Goal: Communication & Community: Participate in discussion

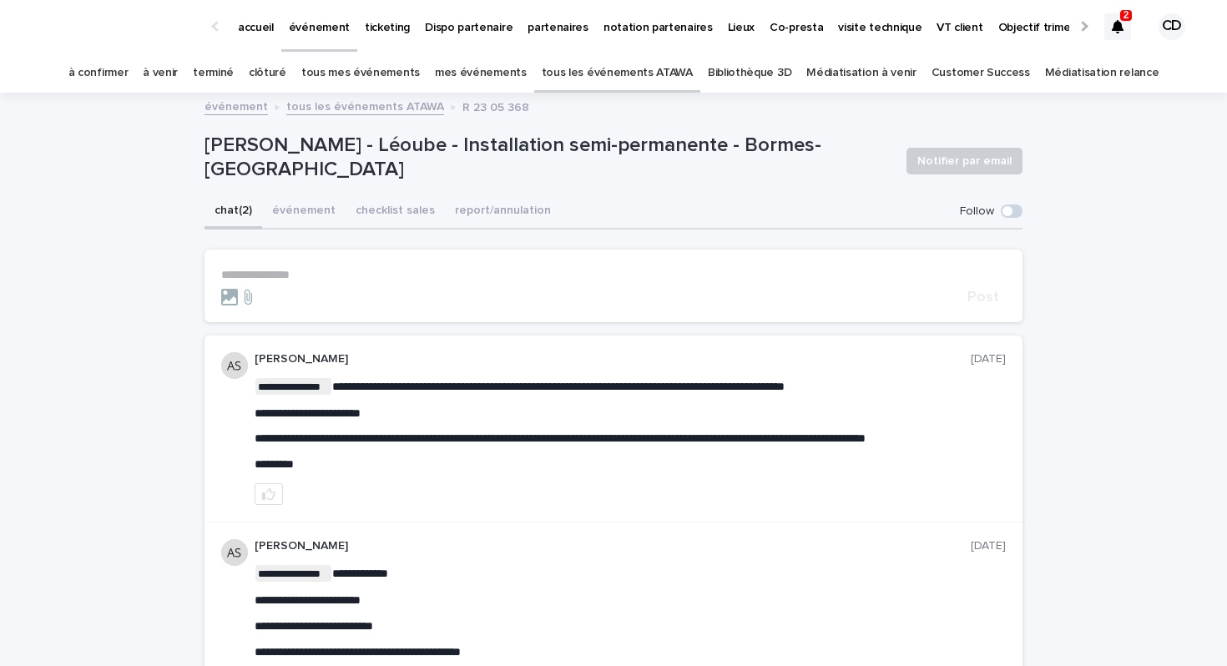
click at [1112, 20] on icon at bounding box center [1118, 26] width 12 height 13
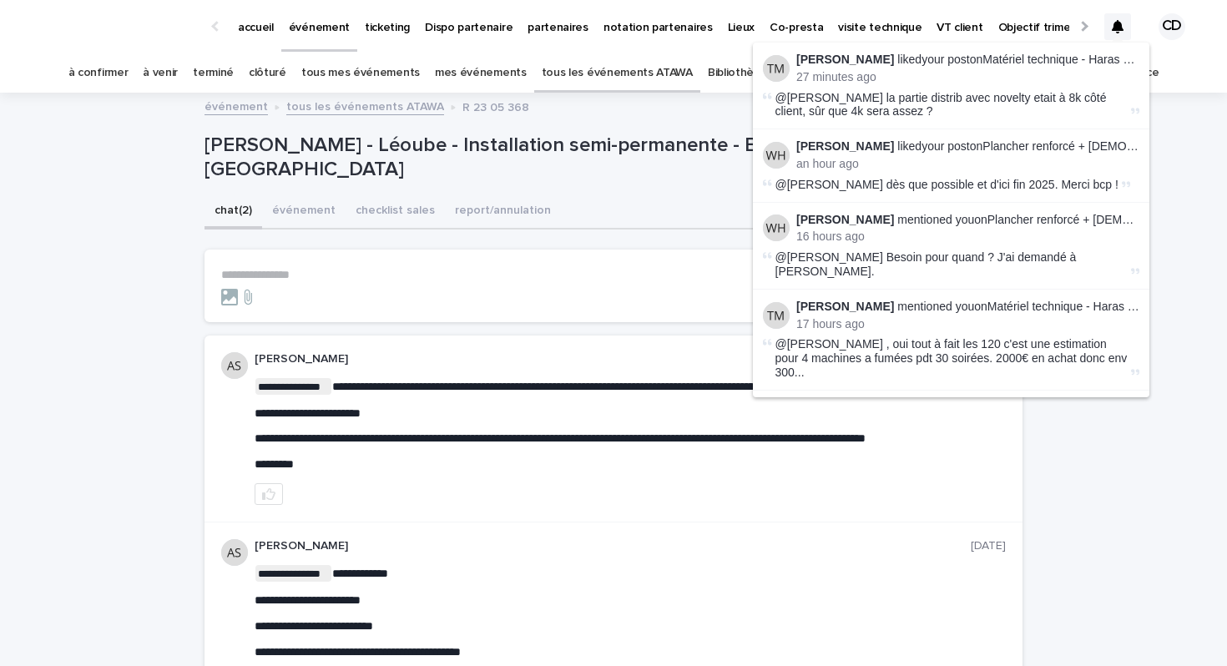
click at [1116, 23] on icon at bounding box center [1118, 26] width 12 height 13
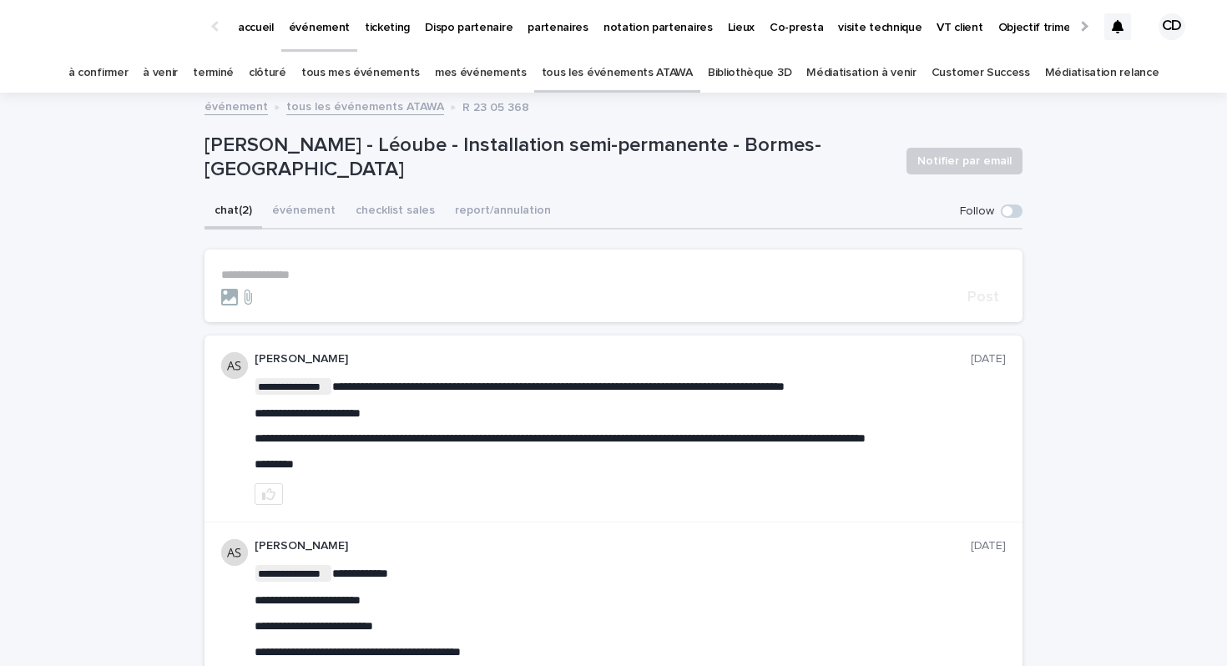
click at [1121, 23] on icon at bounding box center [1118, 26] width 12 height 13
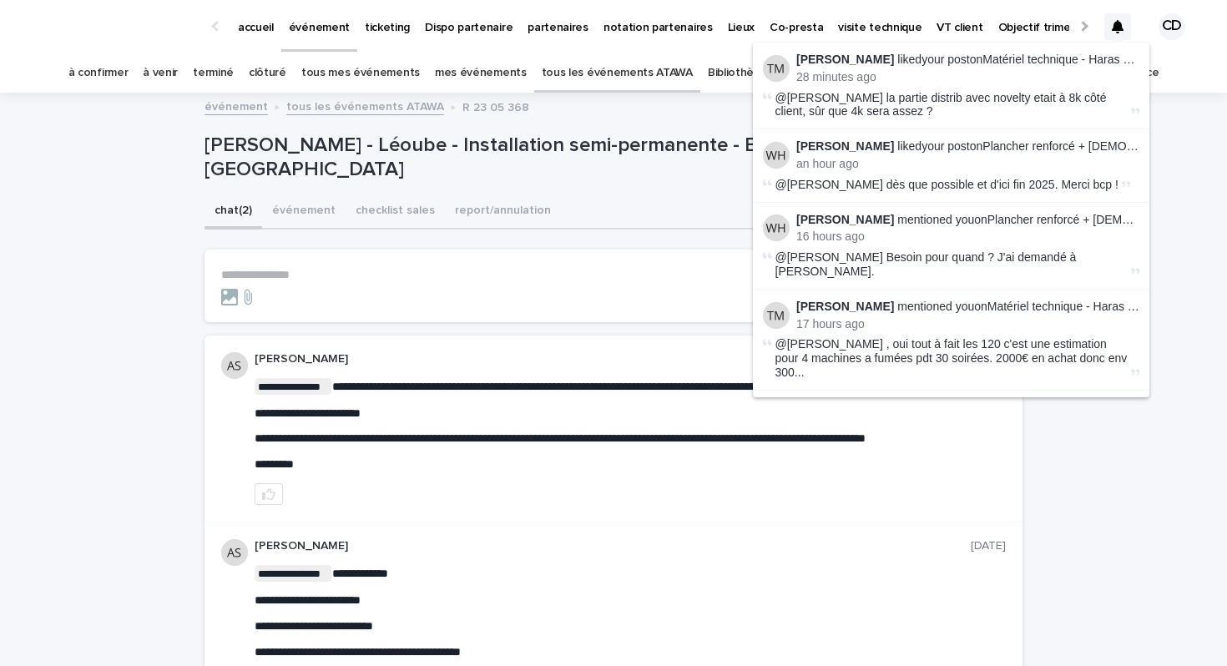
click at [1227, 221] on div "**********" at bounding box center [613, 579] width 1227 height 970
